Goal: Task Accomplishment & Management: Manage account settings

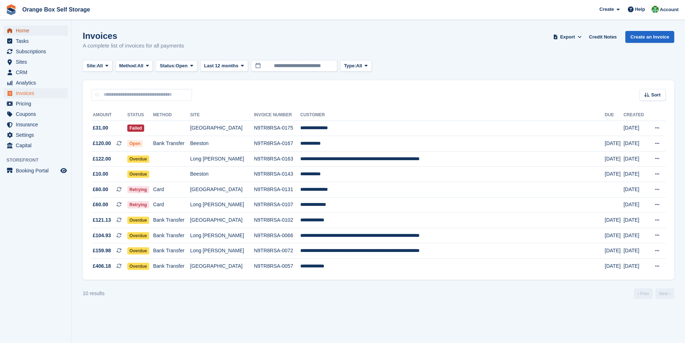
click at [21, 30] on span "Home" at bounding box center [37, 31] width 43 height 10
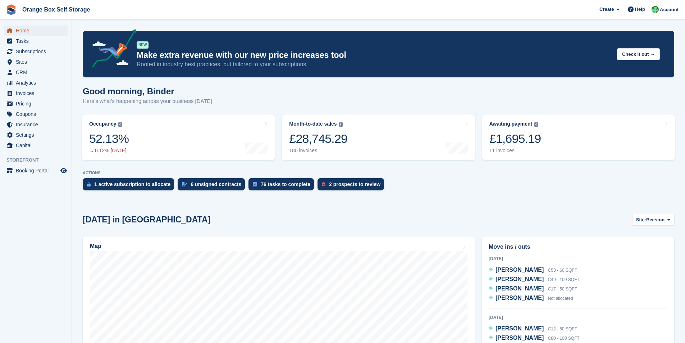
click at [24, 31] on span "Home" at bounding box center [37, 31] width 43 height 10
click at [22, 52] on span "Subscriptions" at bounding box center [37, 51] width 43 height 10
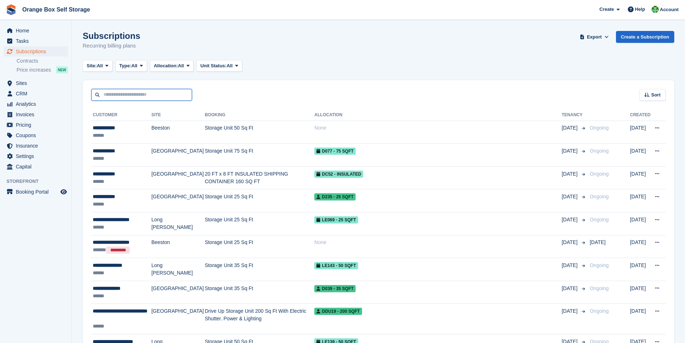
click at [128, 96] on input "text" at bounding box center [141, 95] width 101 height 12
type input "******"
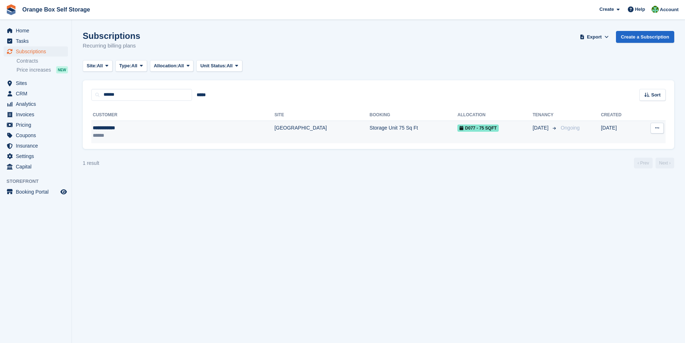
click at [149, 134] on div "******" at bounding box center [142, 136] width 99 height 8
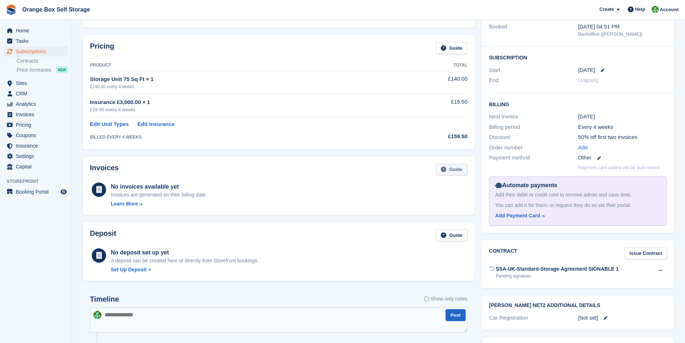
scroll to position [108, 0]
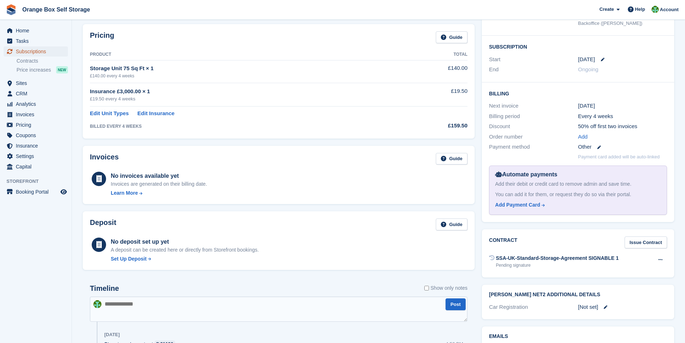
click at [31, 52] on span "Subscriptions" at bounding box center [37, 51] width 43 height 10
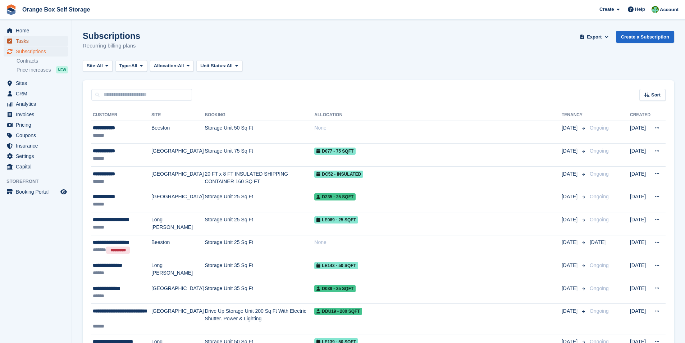
click at [23, 41] on span "Tasks" at bounding box center [37, 41] width 43 height 10
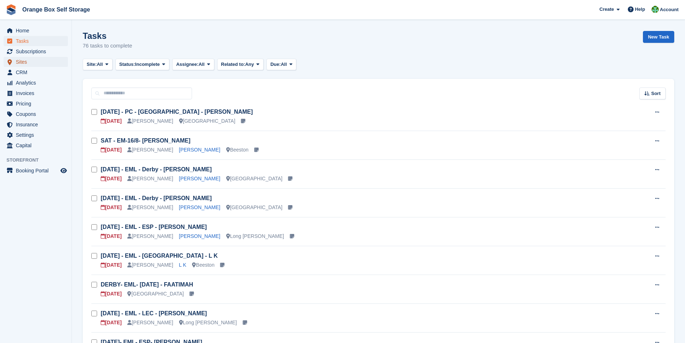
click at [26, 65] on span "Sites" at bounding box center [37, 62] width 43 height 10
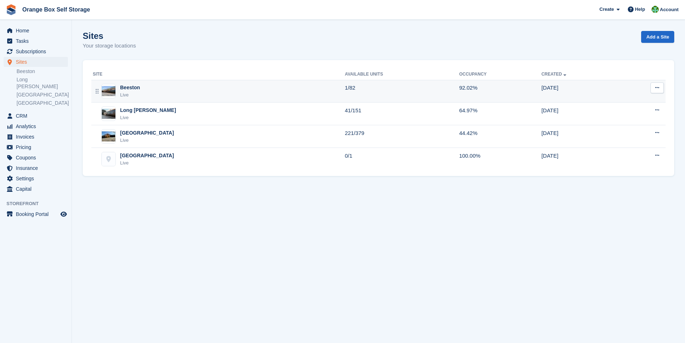
click at [157, 96] on div "Beeston Live" at bounding box center [219, 91] width 252 height 15
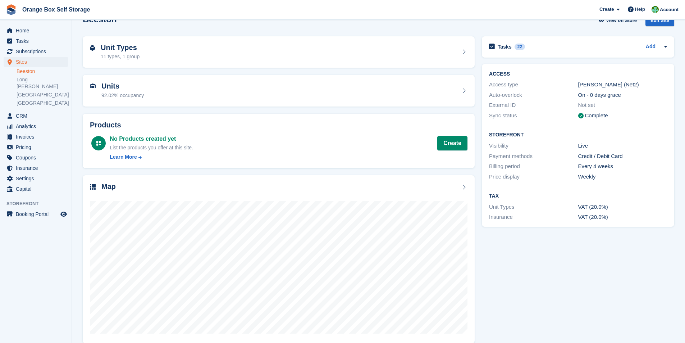
scroll to position [26, 0]
